Goal: Transaction & Acquisition: Purchase product/service

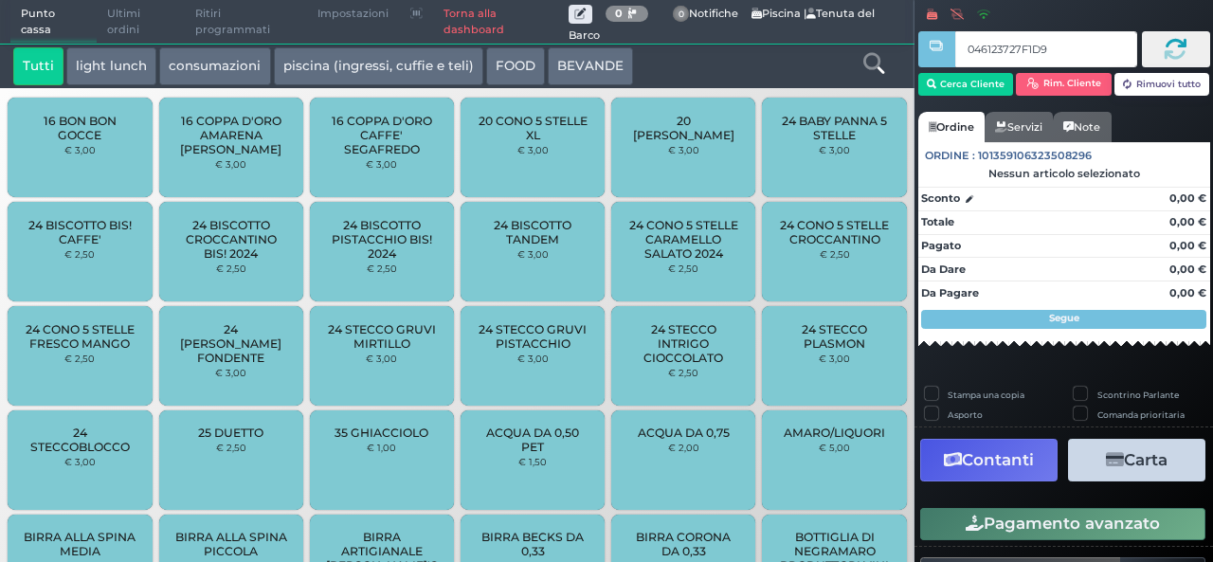
type input "046123727F1D90"
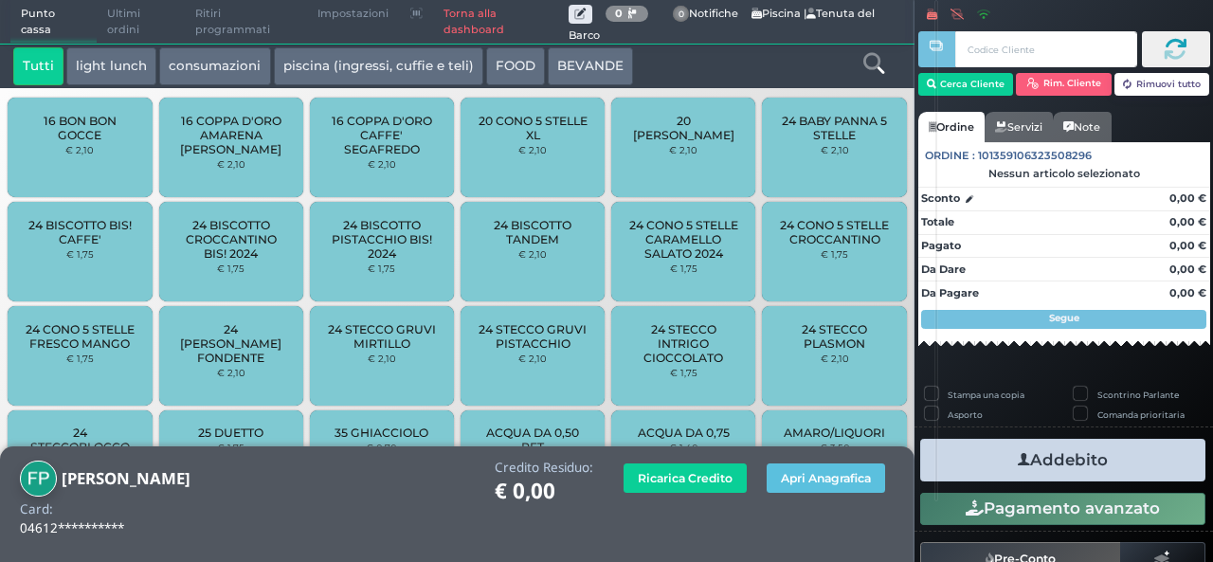
click at [880, 64] on icon at bounding box center [874, 63] width 21 height 21
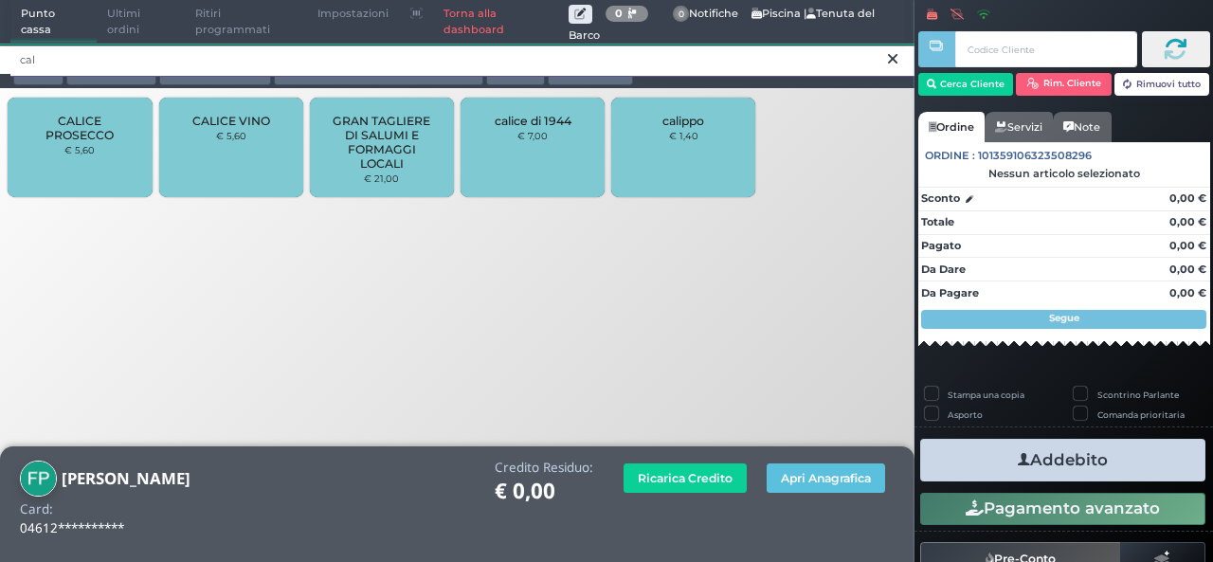
type input "cal"
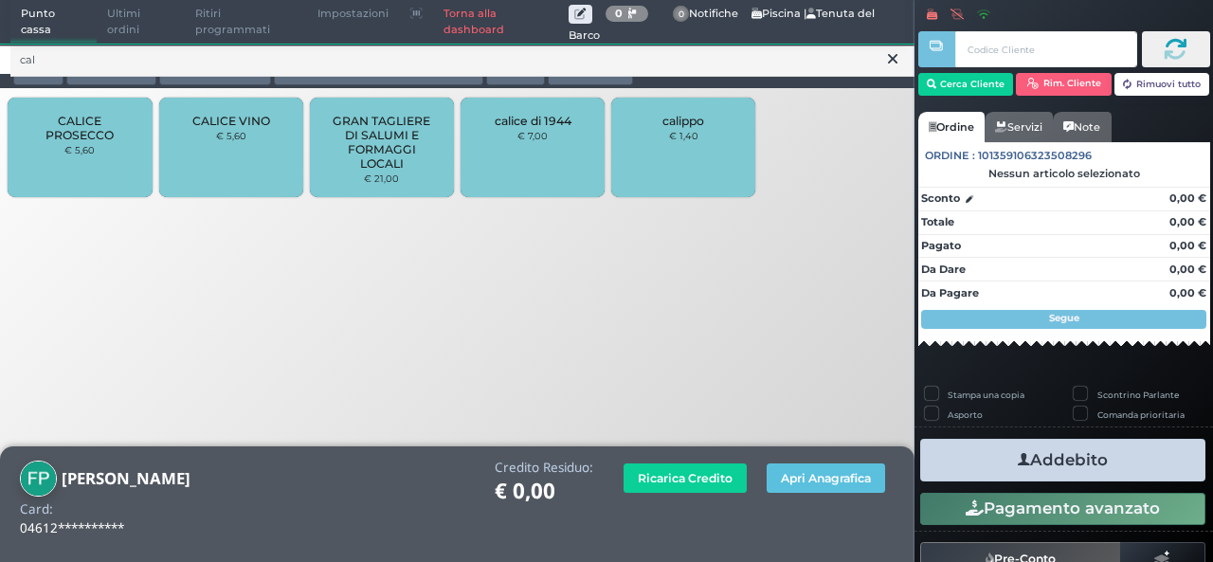
click at [173, 153] on div "CALICE VINO € 5,60" at bounding box center [231, 148] width 144 height 100
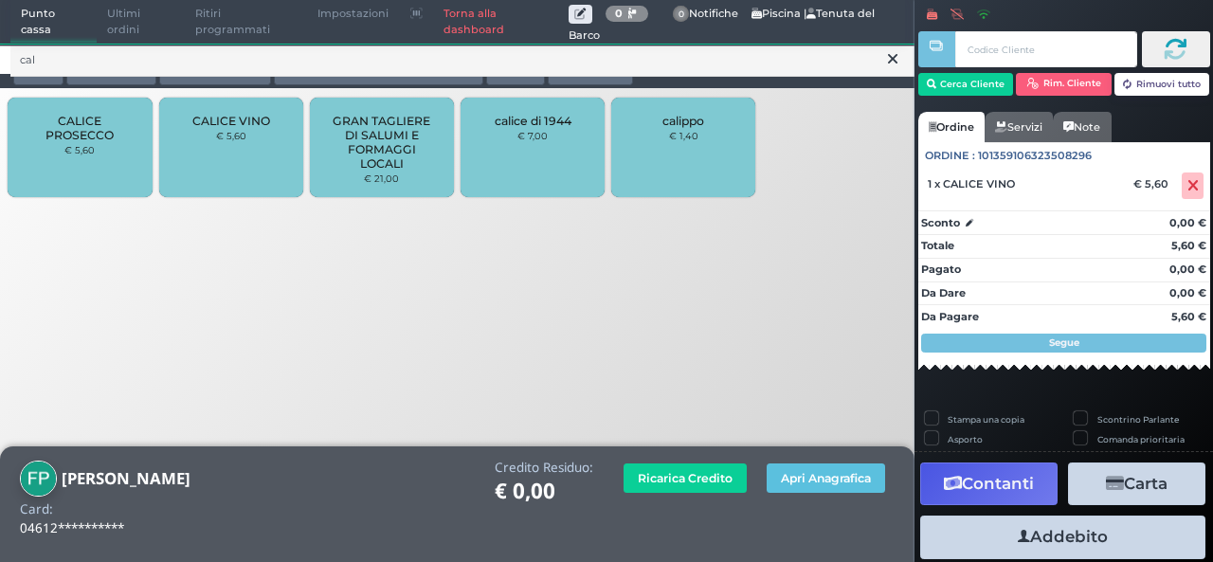
click at [884, 65] on button at bounding box center [892, 58] width 17 height 21
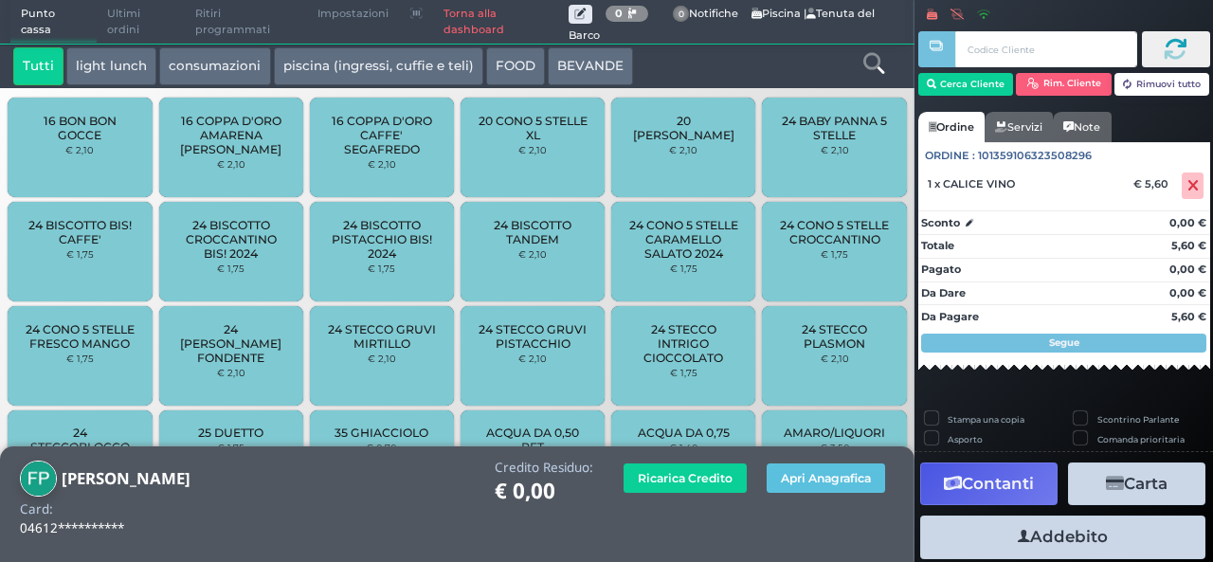
click at [876, 64] on icon at bounding box center [874, 63] width 21 height 21
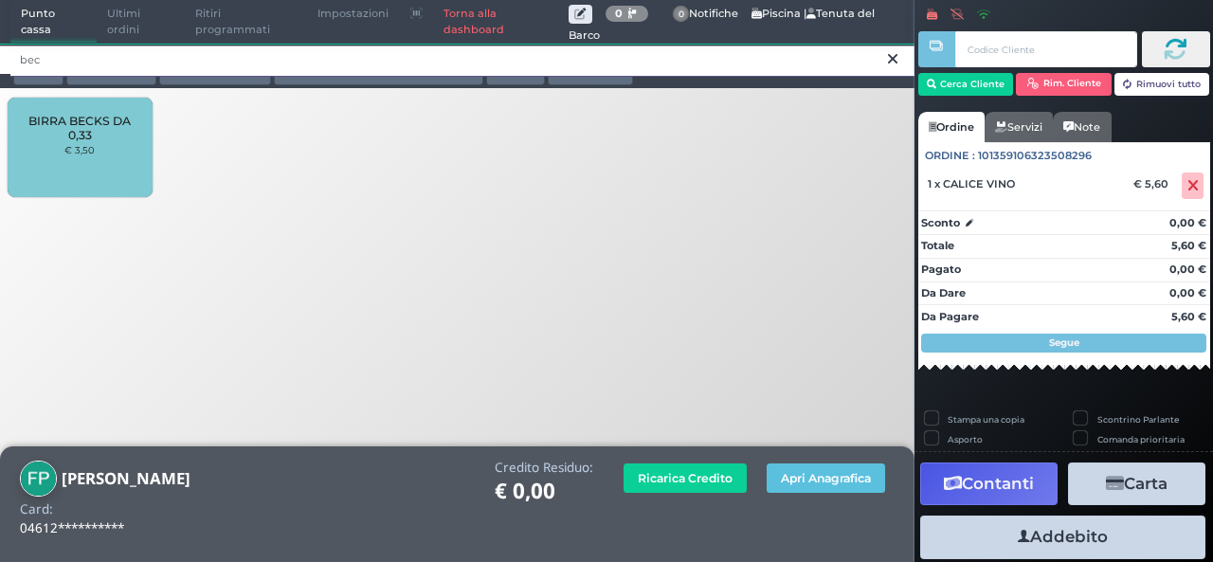
type input "bec"
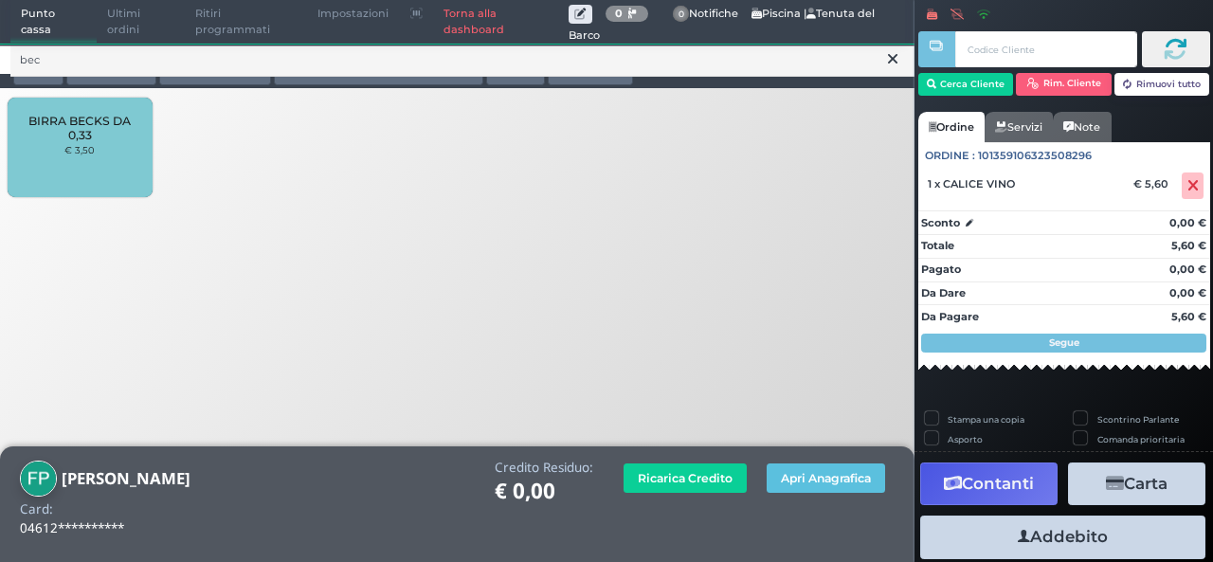
click at [114, 160] on div "BIRRA BECKS DA 0,33 € 3,50" at bounding box center [80, 148] width 144 height 100
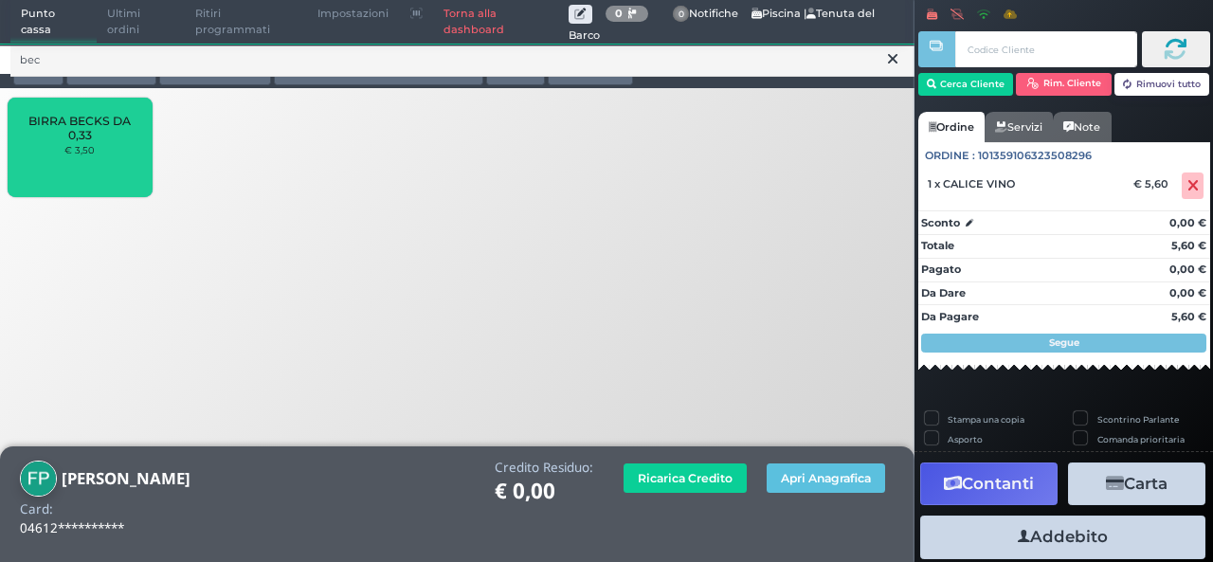
click at [114, 160] on div "BIRRA BECKS DA 0,33 € 3,50" at bounding box center [80, 148] width 144 height 100
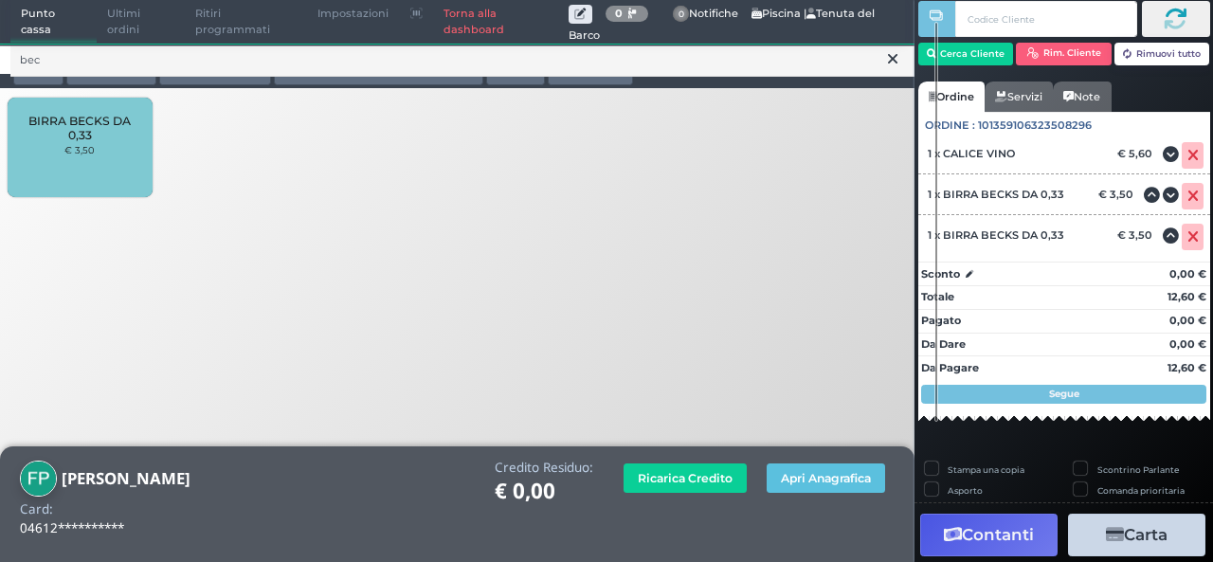
scroll to position [325, 0]
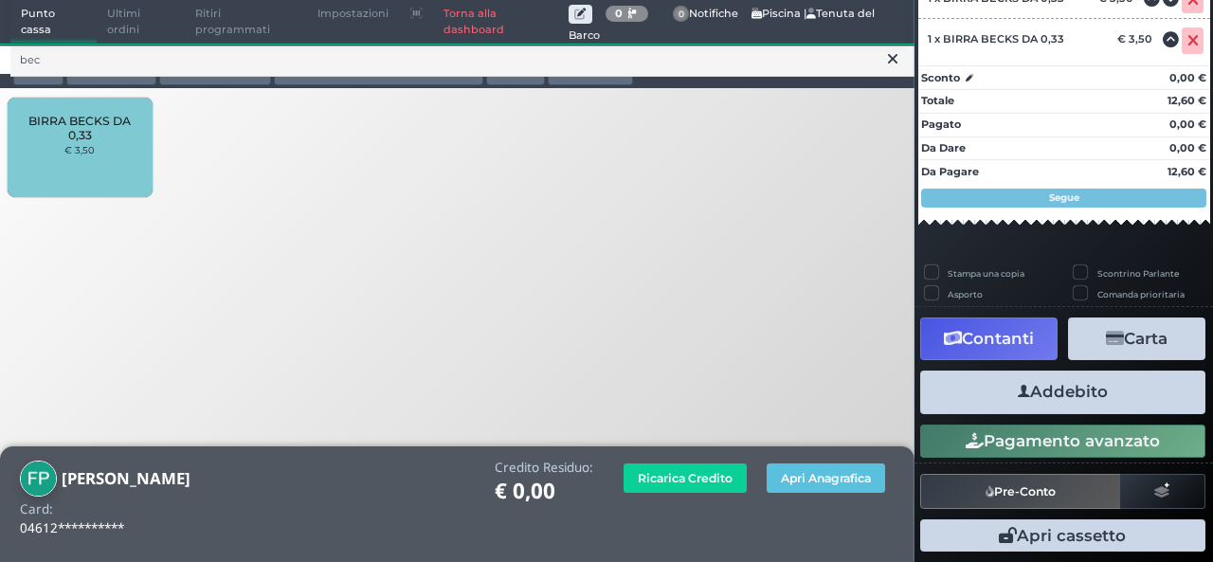
click at [1102, 395] on button "Addebito" at bounding box center [1062, 392] width 285 height 43
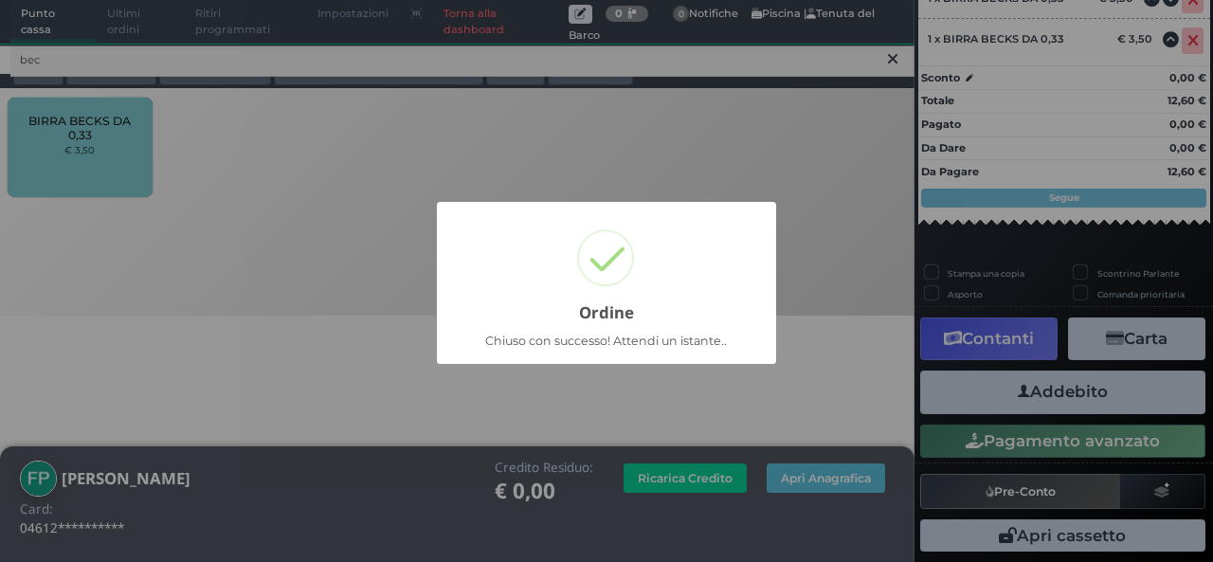
scroll to position [202, 0]
